Goal: Check status: Check status

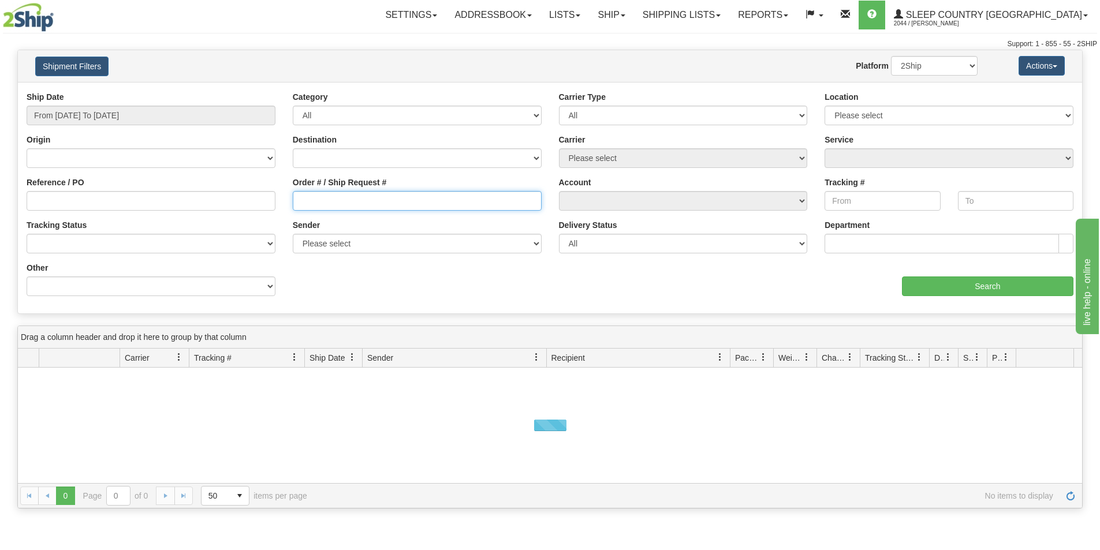
click at [323, 200] on input "Order # / Ship Request #" at bounding box center [417, 201] width 249 height 20
paste input "1053194"
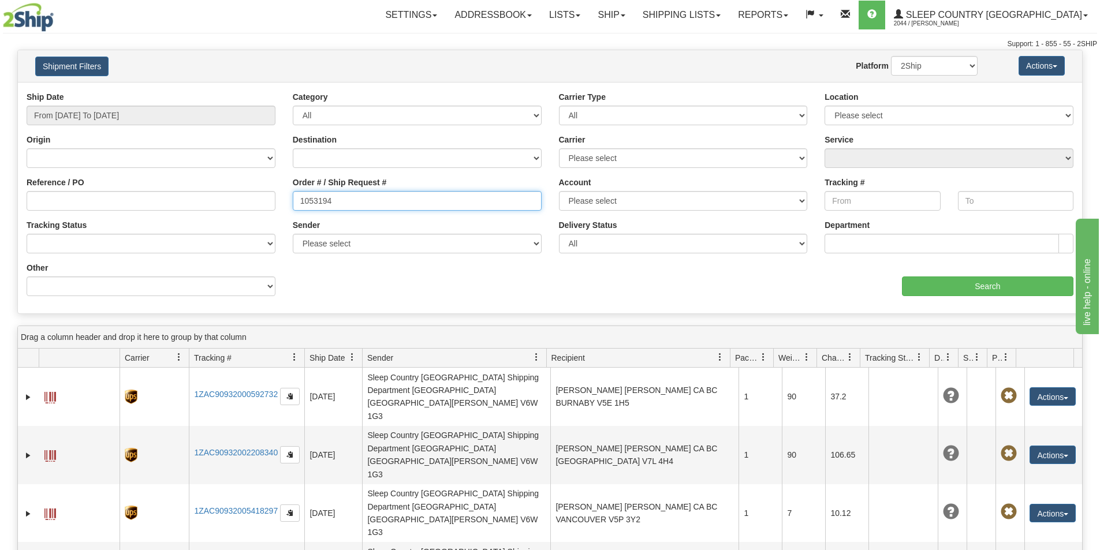
click at [301, 199] on input "1053194" at bounding box center [417, 201] width 249 height 20
type input "1053194"
click at [141, 109] on input "From [DATE] To [DATE]" at bounding box center [151, 116] width 249 height 20
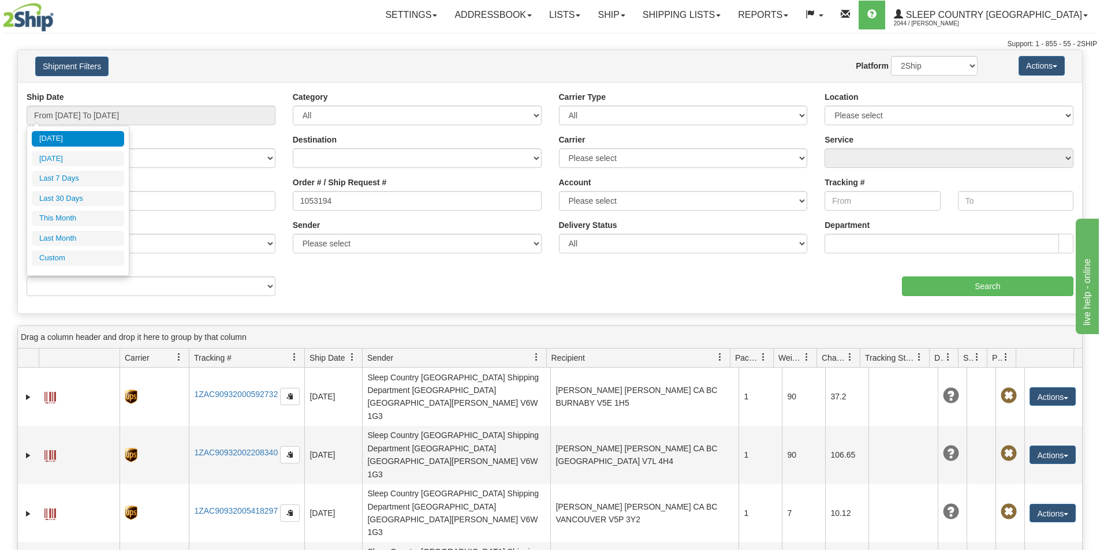
drag, startPoint x: 104, startPoint y: 196, endPoint x: 610, endPoint y: 256, distance: 508.5
click at [105, 196] on li "Last 30 Days" at bounding box center [78, 199] width 92 height 16
type input "From [DATE] To [DATE]"
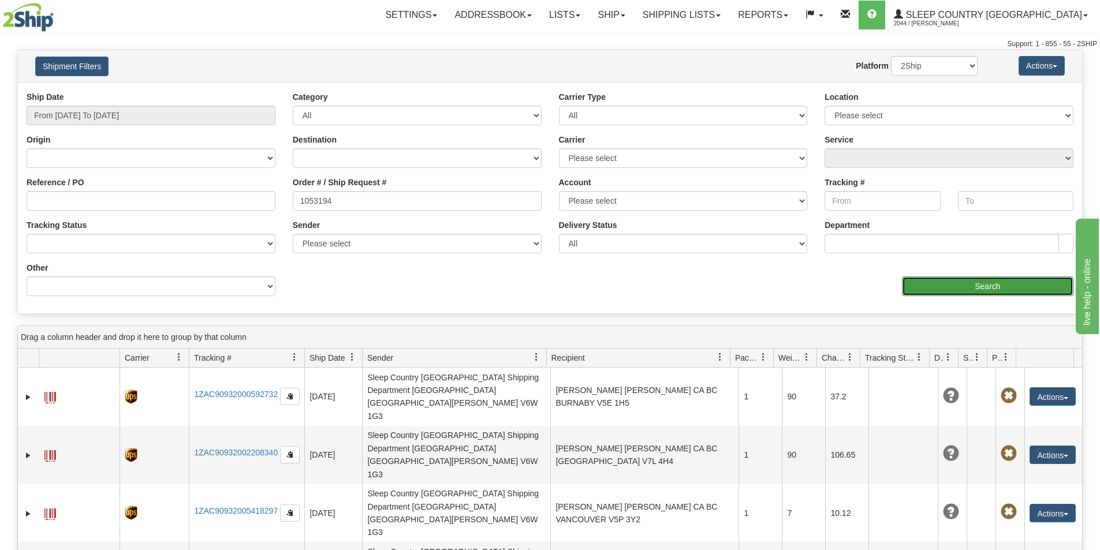
click at [964, 282] on input "Search" at bounding box center [987, 286] width 171 height 20
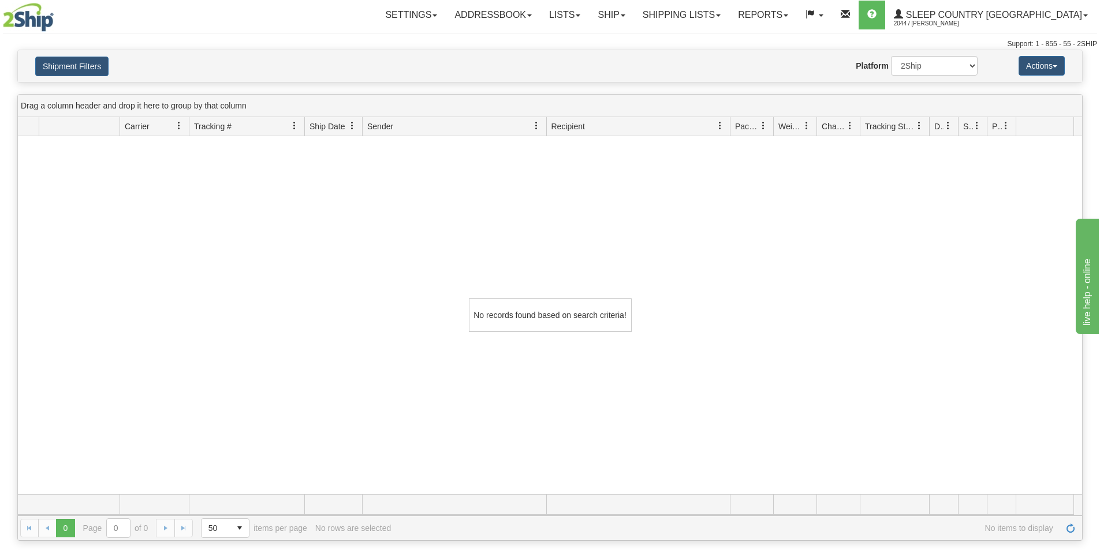
click at [228, 302] on div "No records found based on search criteria!" at bounding box center [550, 315] width 1064 height 358
drag, startPoint x: 87, startPoint y: 64, endPoint x: 230, endPoint y: 138, distance: 160.6
click at [87, 64] on button "Shipment Filters" at bounding box center [71, 67] width 73 height 20
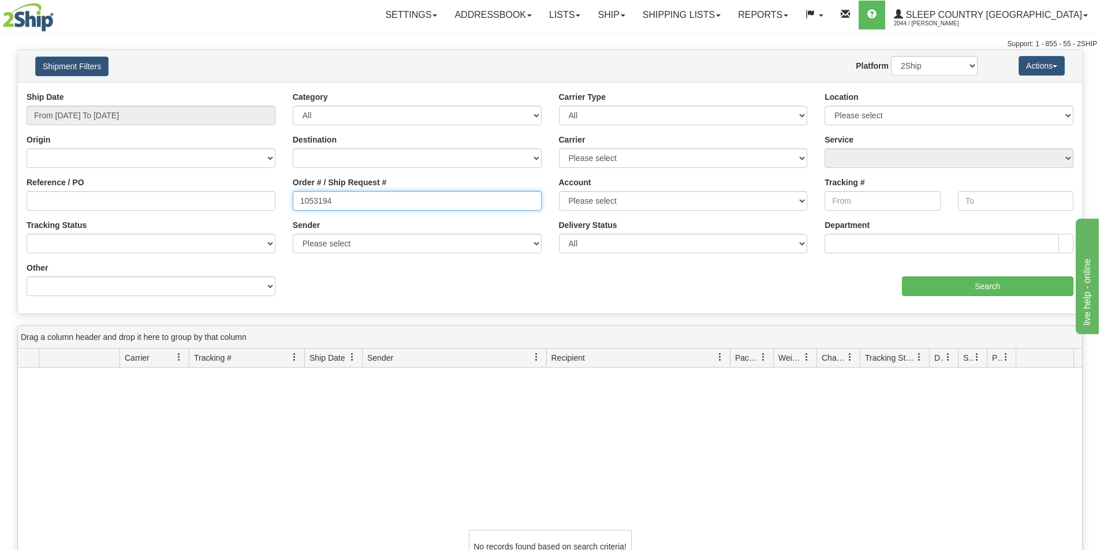
drag, startPoint x: 332, startPoint y: 203, endPoint x: 293, endPoint y: 199, distance: 38.9
click at [293, 199] on input "1053194" at bounding box center [417, 201] width 249 height 20
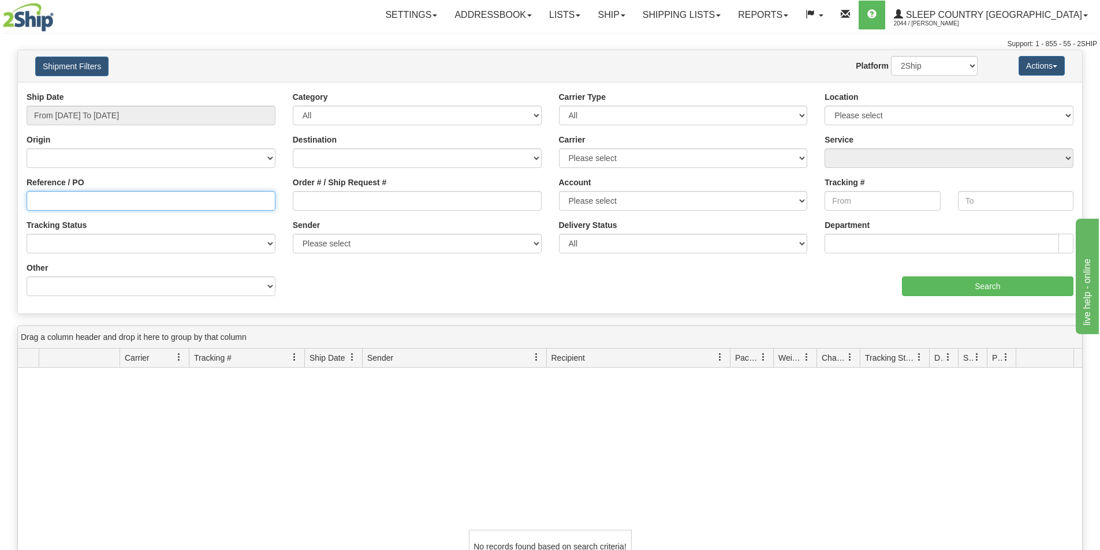
click at [117, 203] on input "Reference / PO" at bounding box center [151, 201] width 249 height 20
paste input "1053194"
type input "1053194"
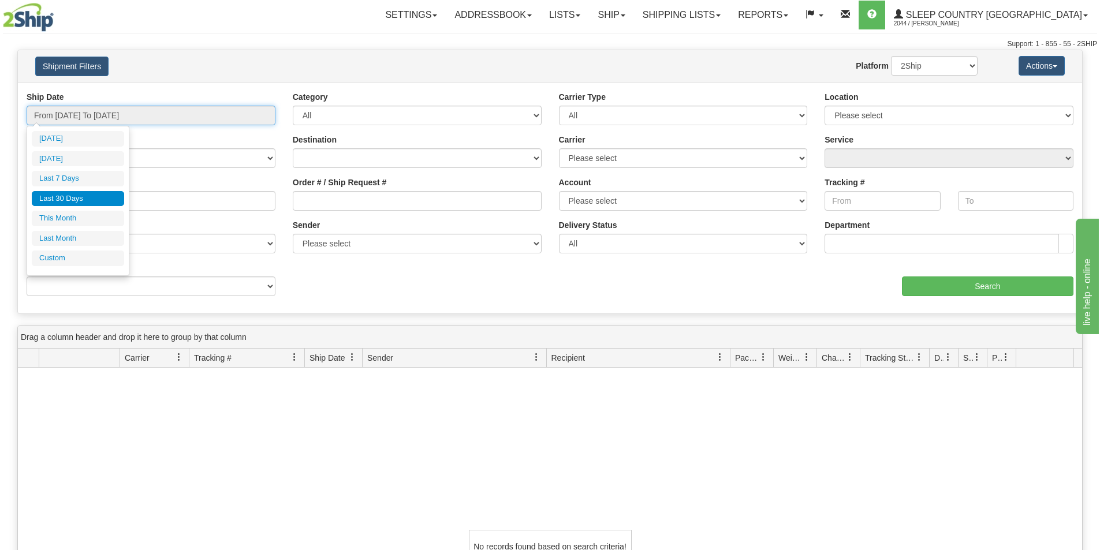
click at [155, 117] on input "From [DATE] To [DATE]" at bounding box center [151, 116] width 249 height 20
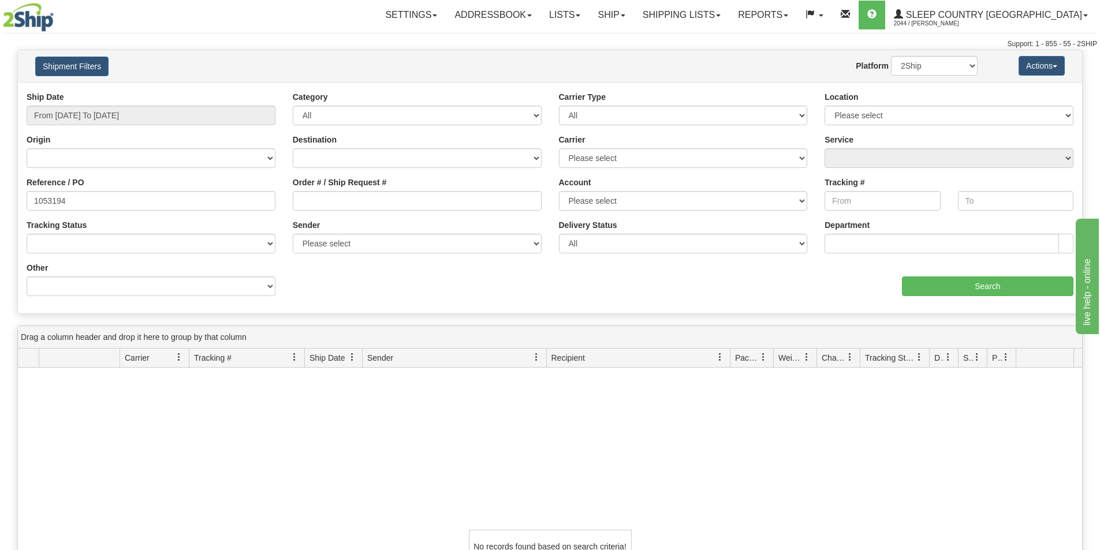
drag, startPoint x: 208, startPoint y: 73, endPoint x: 686, endPoint y: 181, distance: 489.3
click at [244, 83] on div "Shipment Filters Website Agent Nothing selected Client User Platform 2Ship Impo…" at bounding box center [549, 182] width 1065 height 264
click at [1010, 297] on div "Ship Date From [DATE] To [DATE] Category All Inbound Outbound Carrier Type All …" at bounding box center [550, 198] width 1064 height 214
click at [1005, 286] on input "Search" at bounding box center [987, 286] width 171 height 20
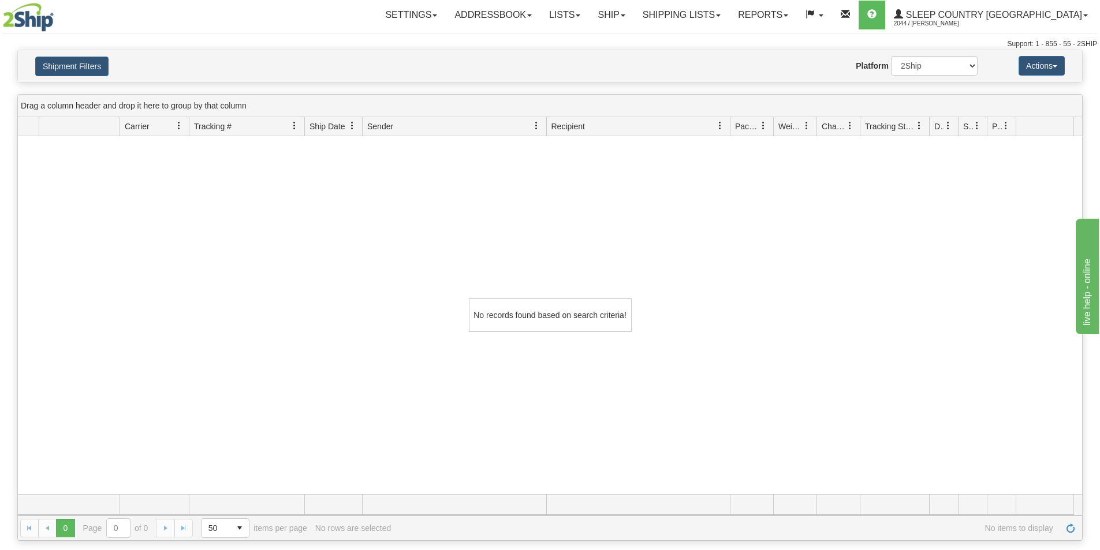
click at [423, 294] on div "No records found based on search criteria!" at bounding box center [550, 315] width 1064 height 358
click at [284, 386] on div "No records found based on search criteria!" at bounding box center [550, 315] width 1064 height 358
drag, startPoint x: 216, startPoint y: 347, endPoint x: 1, endPoint y: 317, distance: 217.4
click at [215, 347] on div "No records found based on search criteria!" at bounding box center [550, 315] width 1064 height 358
